Goal: Task Accomplishment & Management: Use online tool/utility

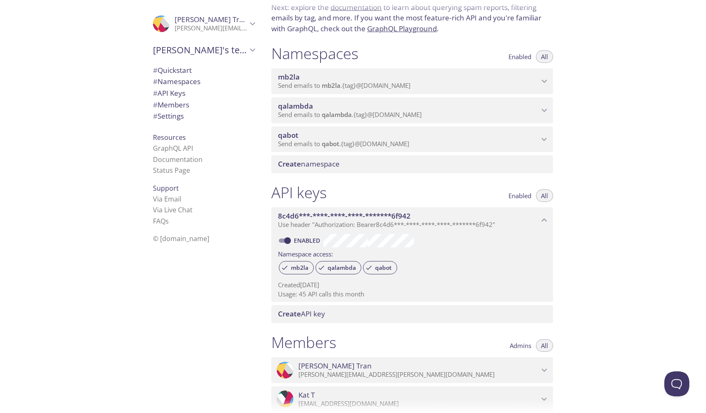
scroll to position [86, 0]
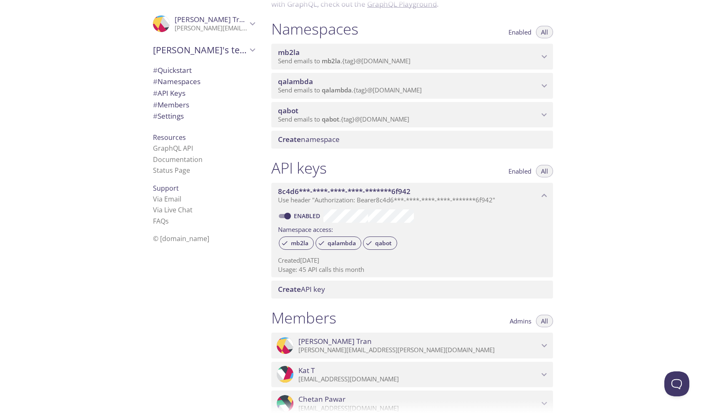
click at [320, 120] on span "Send emails to qabot . {tag} @[DOMAIN_NAME]" at bounding box center [343, 119] width 131 height 8
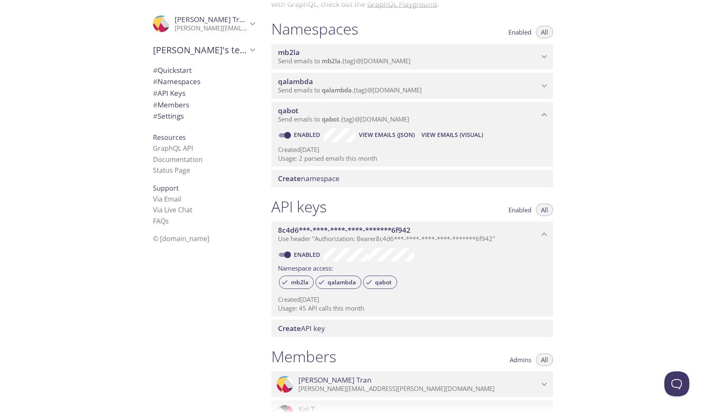
click at [474, 134] on span "View Emails (Visual)" at bounding box center [452, 135] width 62 height 10
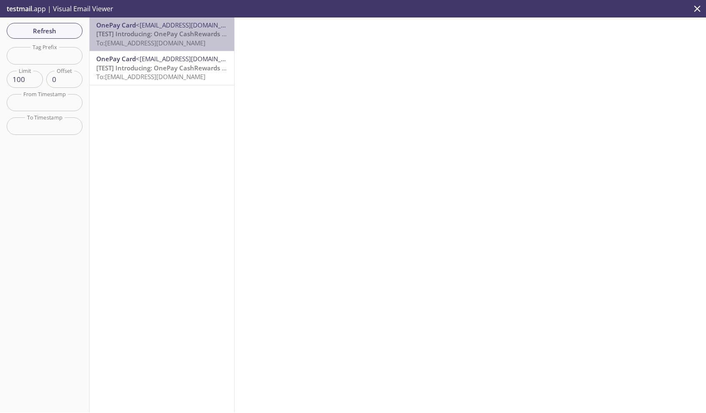
click at [137, 49] on div "OnePay Card <[EMAIL_ADDRESS][DOMAIN_NAME]> [TEST] Introducing: OnePay CashRewar…" at bounding box center [162, 34] width 145 height 33
